Goal: Information Seeking & Learning: Learn about a topic

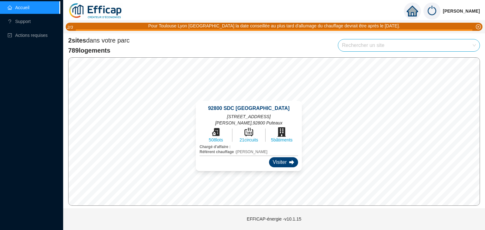
click at [269, 157] on div "Visiter" at bounding box center [283, 162] width 29 height 10
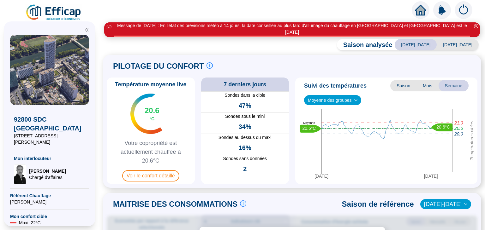
click at [252, 141] on div "16%" at bounding box center [245, 148] width 88 height 14
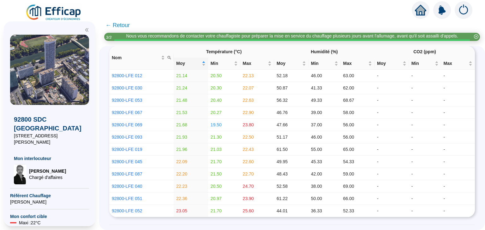
scroll to position [78, 0]
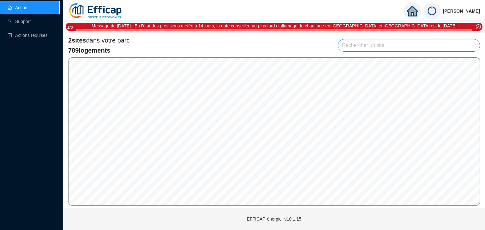
click at [406, 9] on icon "home" at bounding box center [411, 10] width 11 height 11
click at [406, 12] on icon "home" at bounding box center [411, 11] width 11 height 11
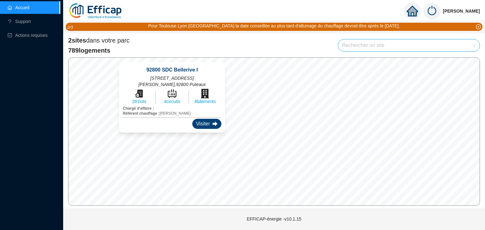
click at [192, 125] on div "Visiter" at bounding box center [206, 124] width 29 height 10
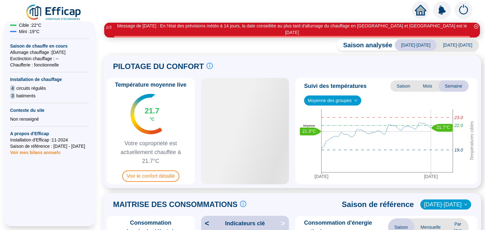
scroll to position [176, 0]
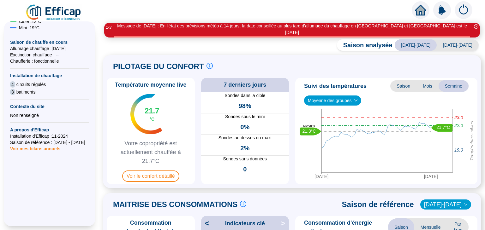
click at [19, 81] on span "circuits régulés" at bounding box center [30, 84] width 29 height 6
click at [12, 81] on span "4" at bounding box center [12, 84] width 5 height 6
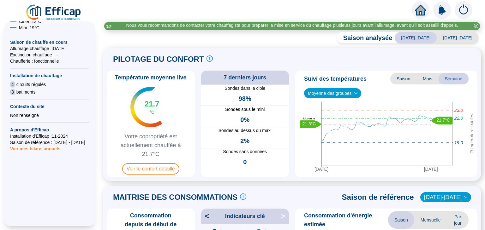
click at [354, 96] on span "Moyenne des groupes" at bounding box center [333, 93] width 50 height 9
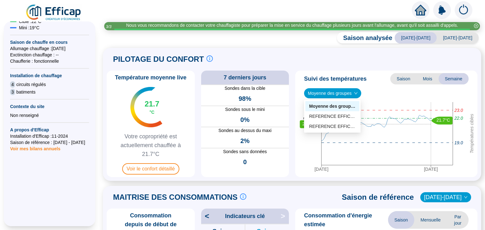
click at [354, 96] on span "Moyenne des groupes" at bounding box center [333, 93] width 50 height 9
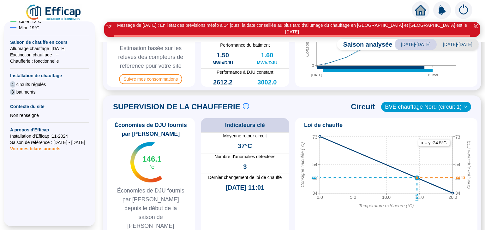
scroll to position [253, 0]
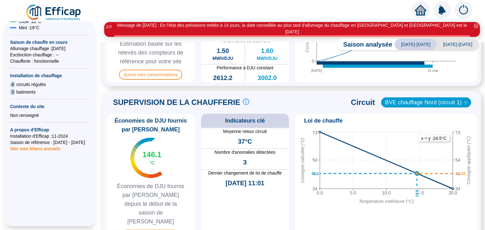
click at [459, 98] on span "BVE chauffage Nord (circuit 1)" at bounding box center [426, 102] width 82 height 9
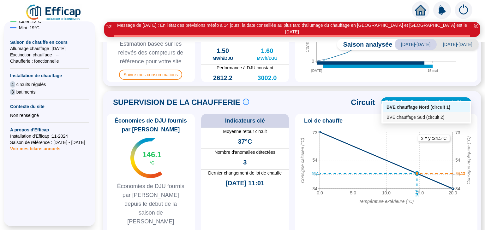
click at [446, 119] on div "BVE chauffage Sud (circuit 2)" at bounding box center [426, 117] width 80 height 7
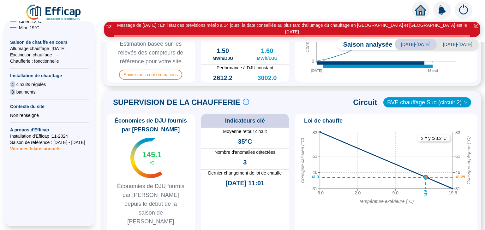
drag, startPoint x: 454, startPoint y: 95, endPoint x: 452, endPoint y: 99, distance: 4.2
click at [454, 98] on span "BVE chauffage Sud (circuit 2)" at bounding box center [427, 102] width 80 height 9
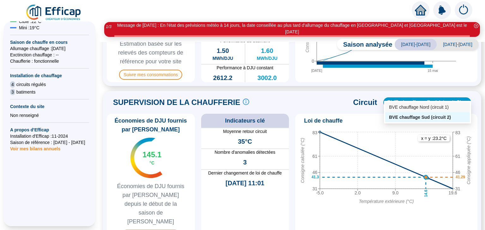
click at [443, 111] on div "BVE chauffage Nord (circuit 1)" at bounding box center [427, 107] width 85 height 10
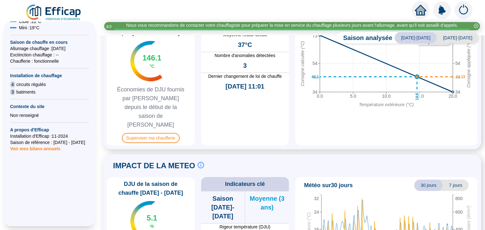
scroll to position [343, 0]
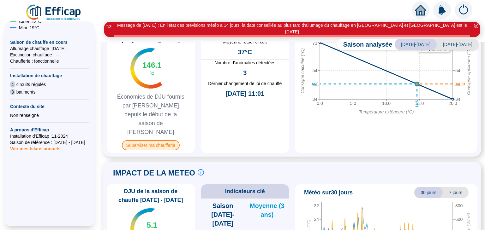
click at [165, 140] on span "Superviser ma chaufferie" at bounding box center [151, 145] width 58 height 10
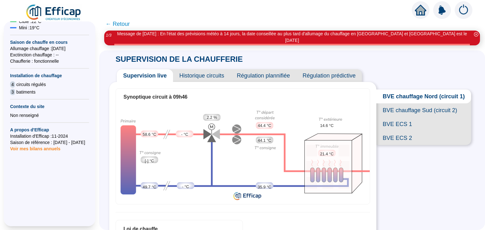
click at [216, 115] on span "2.2 %" at bounding box center [212, 118] width 10 height 6
drag, startPoint x: 214, startPoint y: 113, endPoint x: 224, endPoint y: 120, distance: 12.0
click at [214, 115] on span "2.2 %" at bounding box center [212, 118] width 10 height 6
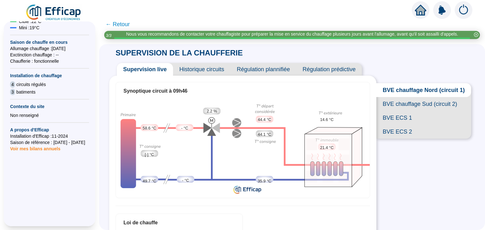
click at [201, 68] on span "Historique circuits" at bounding box center [201, 69] width 57 height 13
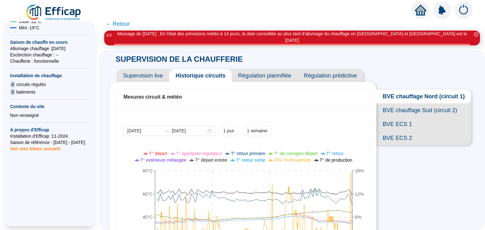
click at [248, 69] on span "Régulation plannifiée" at bounding box center [265, 75] width 66 height 13
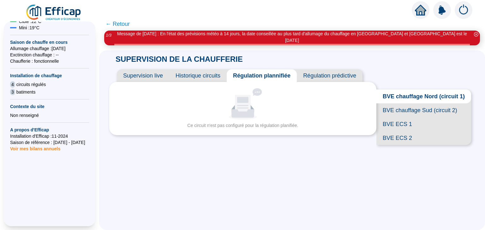
click at [152, 69] on span "Supervision live" at bounding box center [143, 75] width 52 height 13
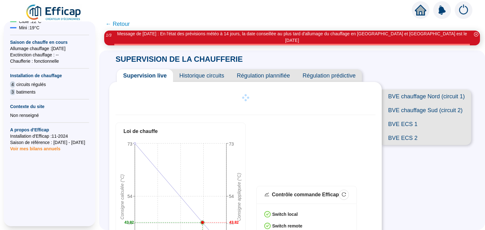
click at [207, 69] on span "Historique circuits" at bounding box center [201, 75] width 57 height 13
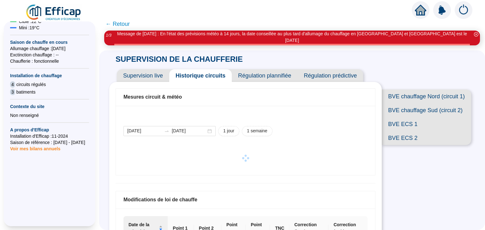
click at [285, 72] on span "Régulation plannifiée" at bounding box center [265, 75] width 66 height 13
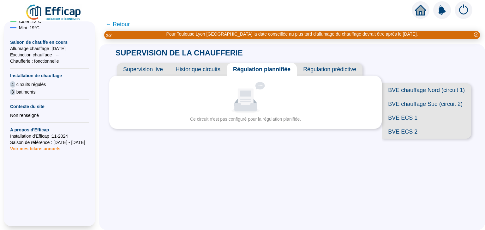
click at [309, 67] on span "Régulation prédictive" at bounding box center [330, 69] width 66 height 13
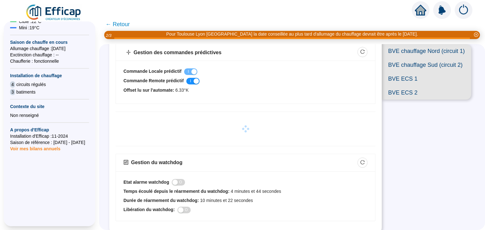
scroll to position [43, 0]
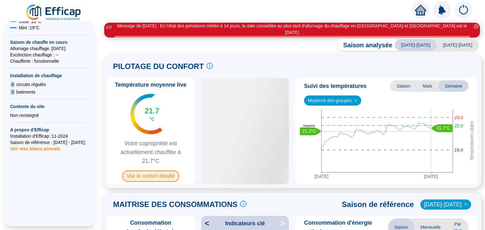
click at [140, 171] on span "Voir le confort détaillé" at bounding box center [150, 176] width 57 height 11
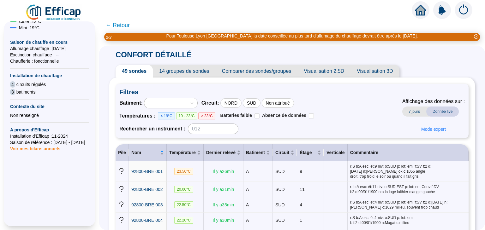
click at [189, 75] on span "14 groupes de sondes" at bounding box center [184, 71] width 62 height 13
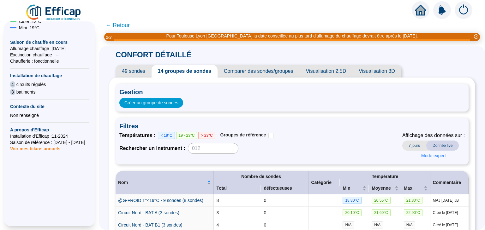
click at [313, 70] on span "Visualisation 2.5D" at bounding box center [325, 71] width 53 height 13
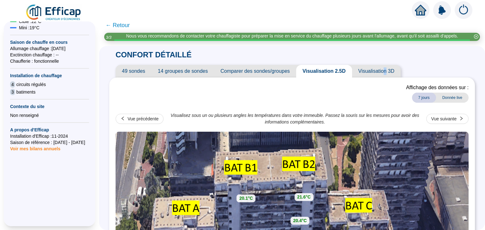
click at [382, 77] on span "Visualisation 3D" at bounding box center [376, 71] width 49 height 13
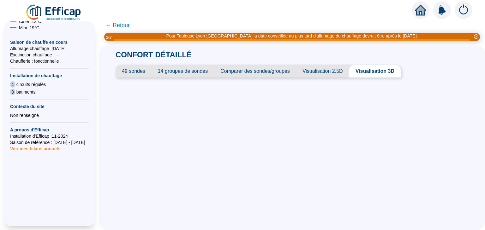
click at [337, 70] on span "Visualisation 2.5D" at bounding box center [322, 71] width 53 height 13
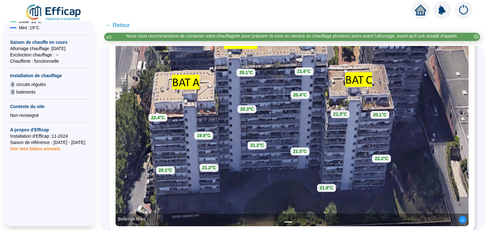
scroll to position [122, 0]
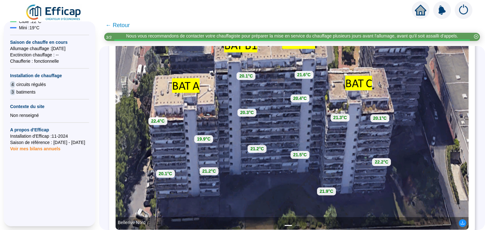
click at [41, 9] on img at bounding box center [53, 13] width 57 height 18
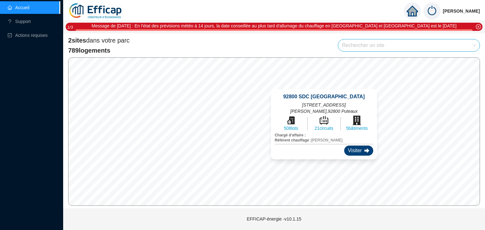
click at [345, 146] on div "Visiter" at bounding box center [358, 151] width 29 height 10
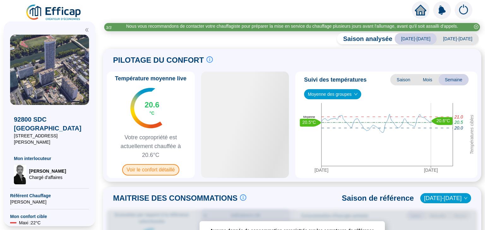
click at [135, 165] on span "Voir le confort détaillé" at bounding box center [150, 169] width 57 height 11
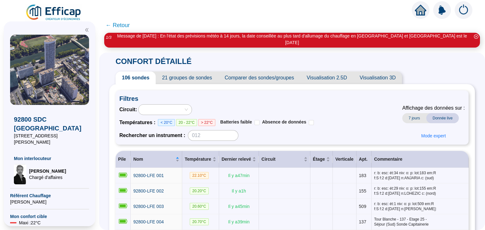
click at [318, 72] on span "Visualisation 2.5D" at bounding box center [326, 78] width 53 height 13
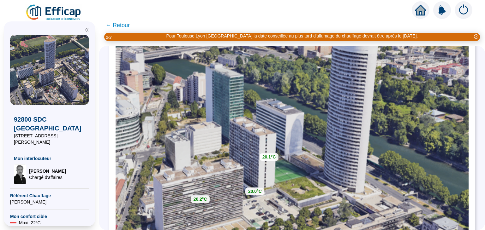
scroll to position [14, 0]
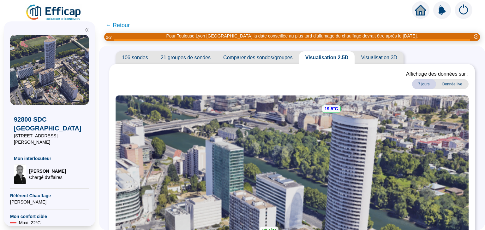
click at [332, 109] on strong "19.5°C" at bounding box center [331, 108] width 14 height 5
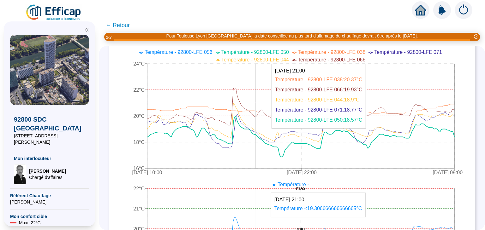
scroll to position [168, 0]
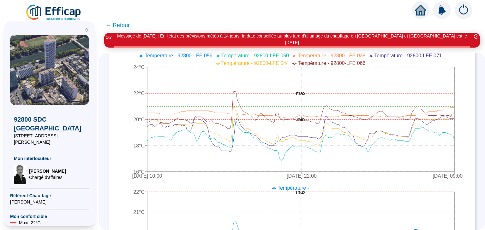
click at [105, 22] on span "← Retour" at bounding box center [292, 25] width 386 height 15
